Goal: Task Accomplishment & Management: Manage account settings

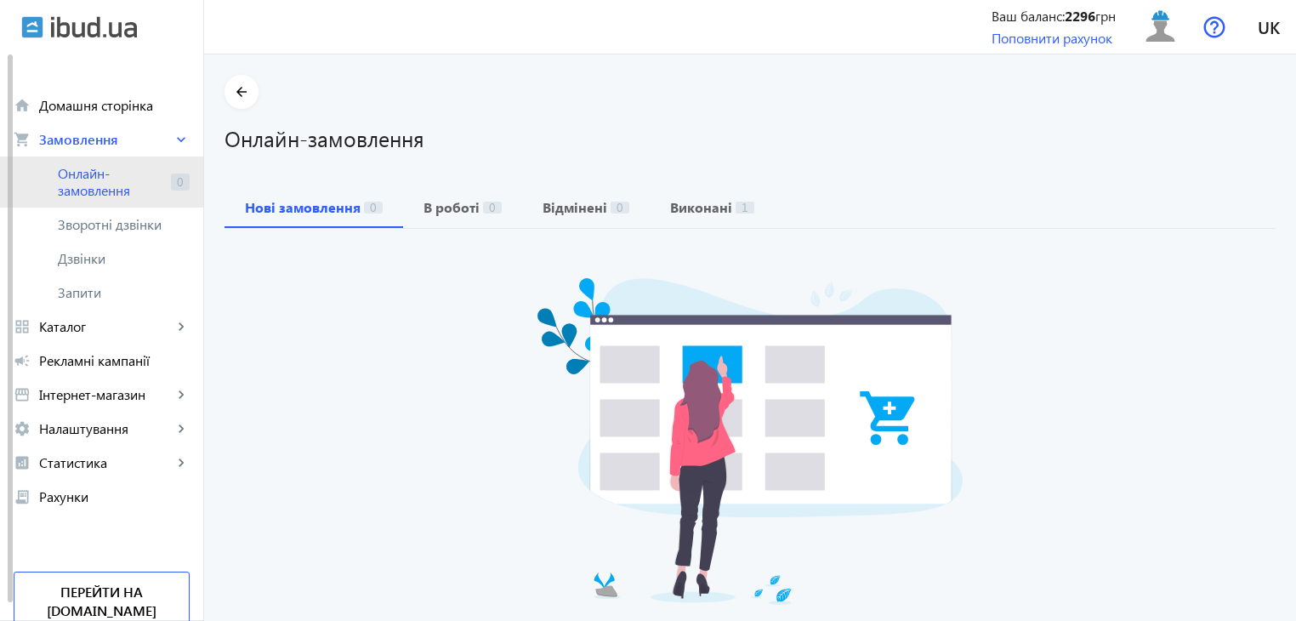
click at [129, 184] on span "Онлайн-замовлення" at bounding box center [111, 182] width 106 height 34
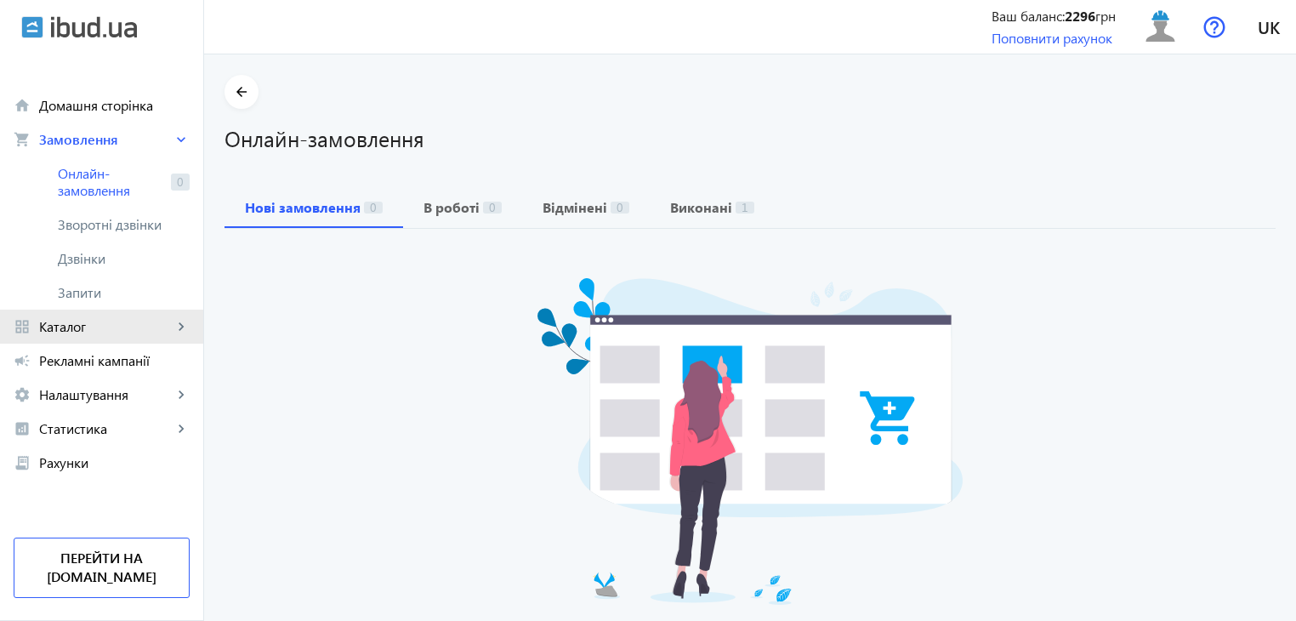
click at [126, 339] on link "grid_view Каталог keyboard_arrow_right" at bounding box center [101, 327] width 203 height 34
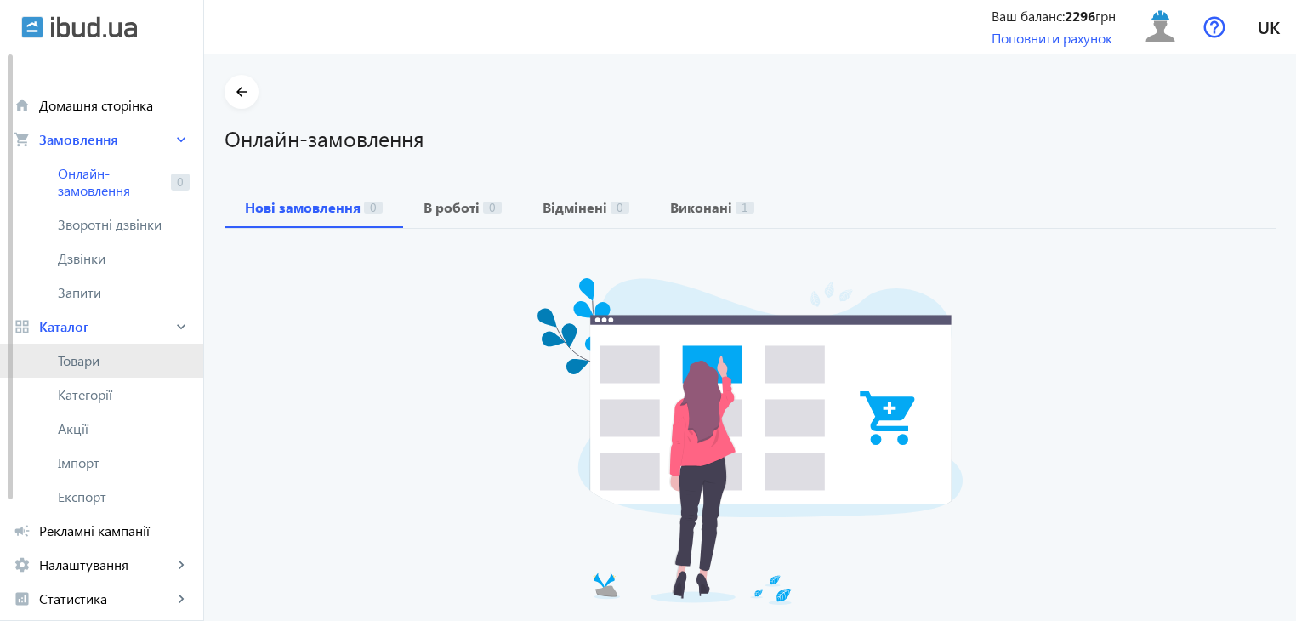
click at [122, 362] on span "Товари" at bounding box center [124, 360] width 132 height 17
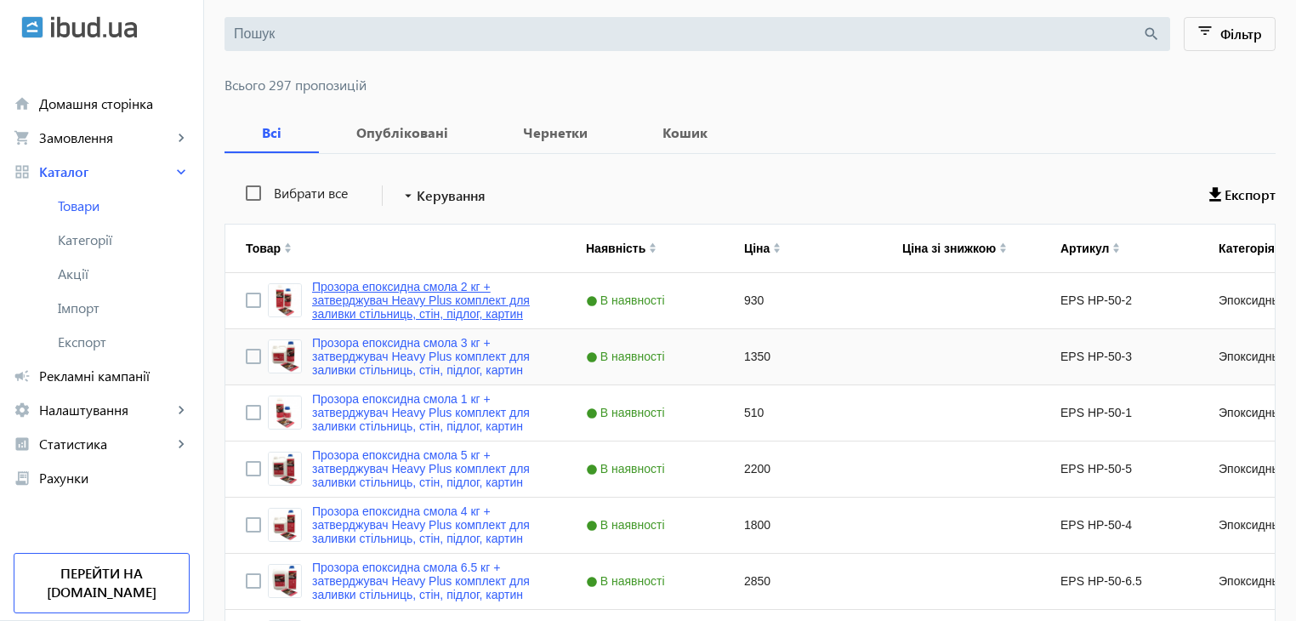
scroll to position [425, 0]
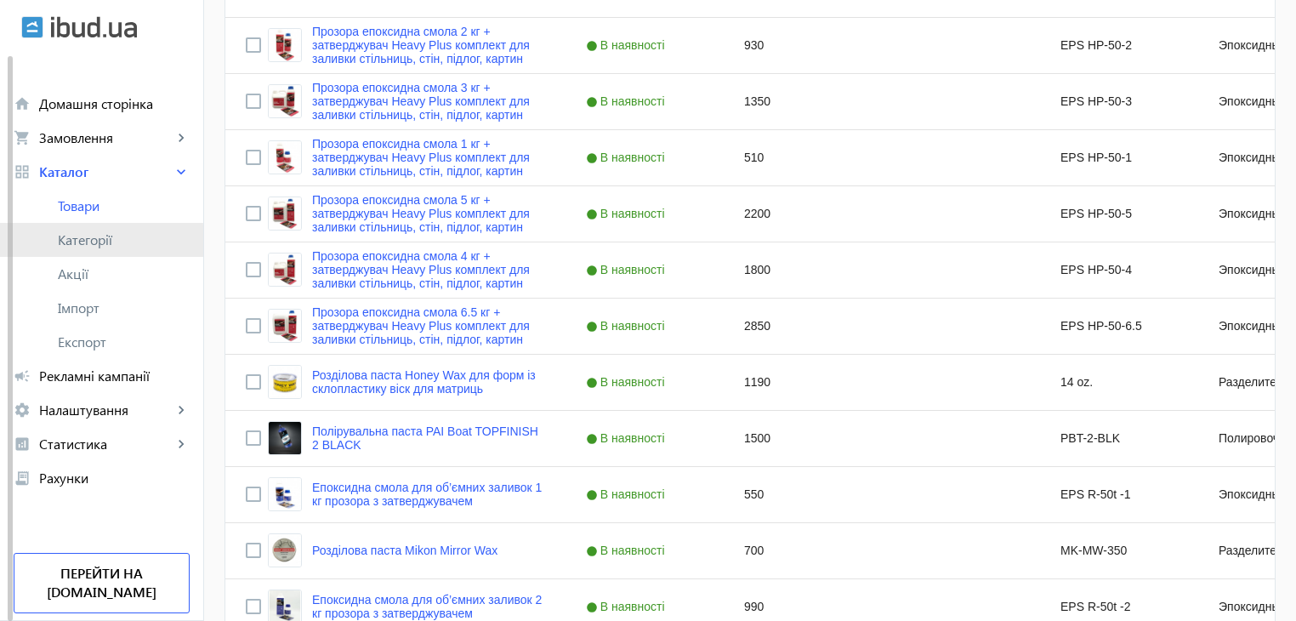
click at [51, 246] on link "Категорії" at bounding box center [101, 240] width 203 height 34
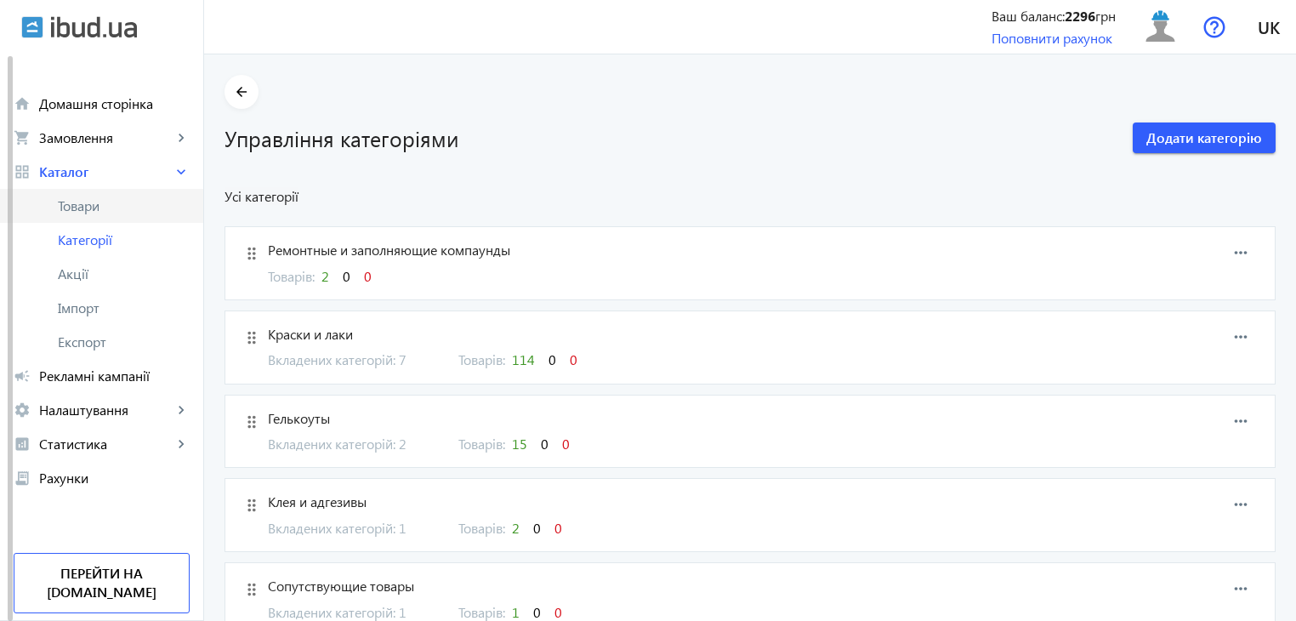
click at [140, 212] on span "Товари" at bounding box center [124, 205] width 132 height 17
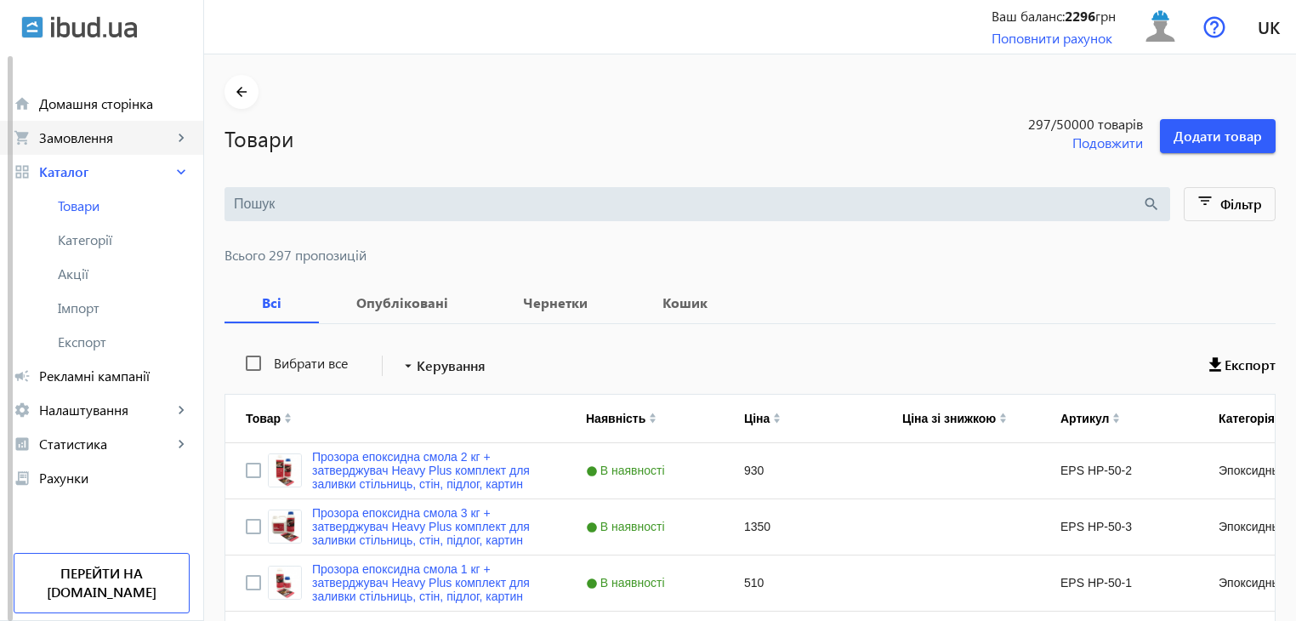
click at [153, 145] on span "Замовлення" at bounding box center [106, 137] width 134 height 17
